Goal: Information Seeking & Learning: Learn about a topic

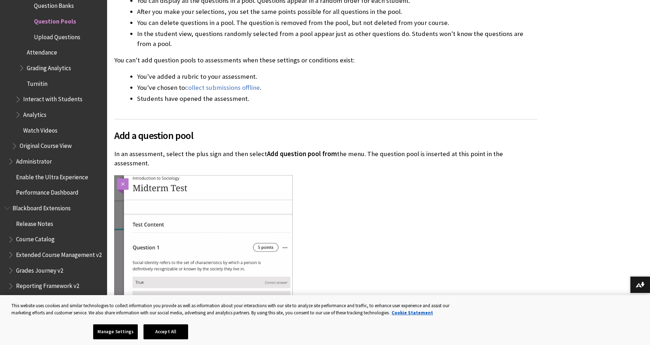
scroll to position [446, 0]
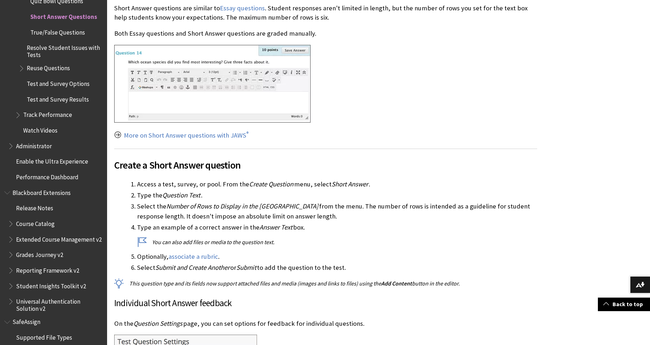
scroll to position [188, 0]
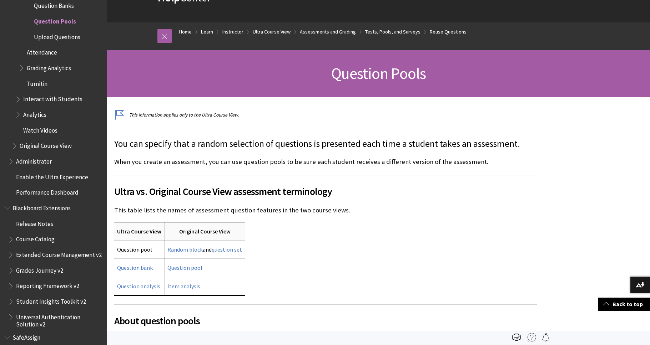
scroll to position [22, 0]
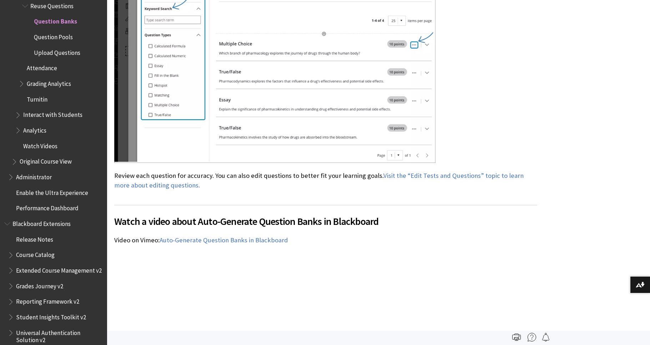
scroll to position [2113, 0]
